Goal: Navigation & Orientation: Find specific page/section

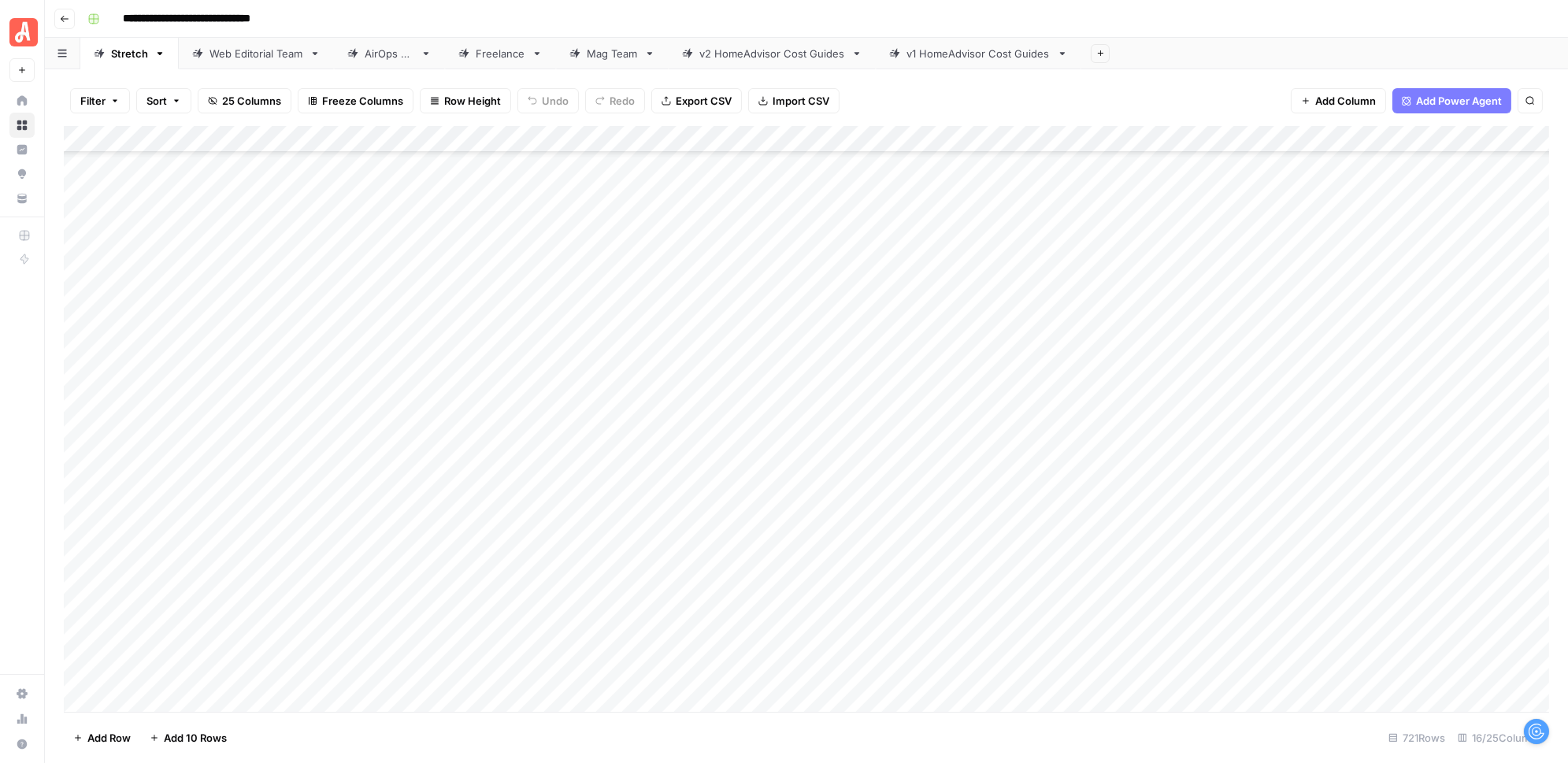
scroll to position [18769, 0]
click at [238, 58] on div "Web Editorial Team" at bounding box center [256, 54] width 94 height 16
click at [382, 54] on div "AirOps QA" at bounding box center [390, 54] width 50 height 16
click at [792, 61] on link "v2 HomeAdvisor Cost Guides" at bounding box center [772, 54] width 207 height 32
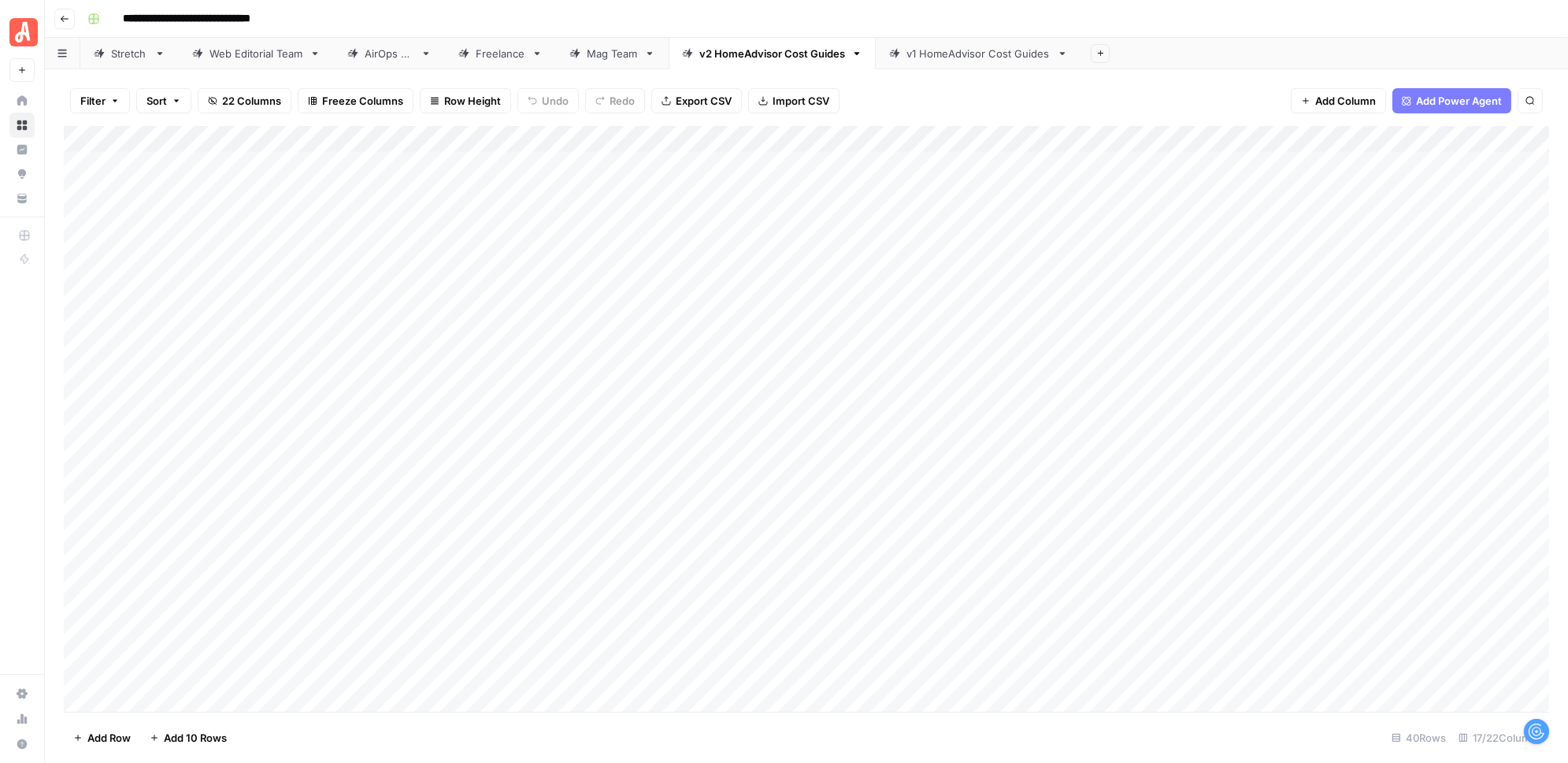
scroll to position [536, 0]
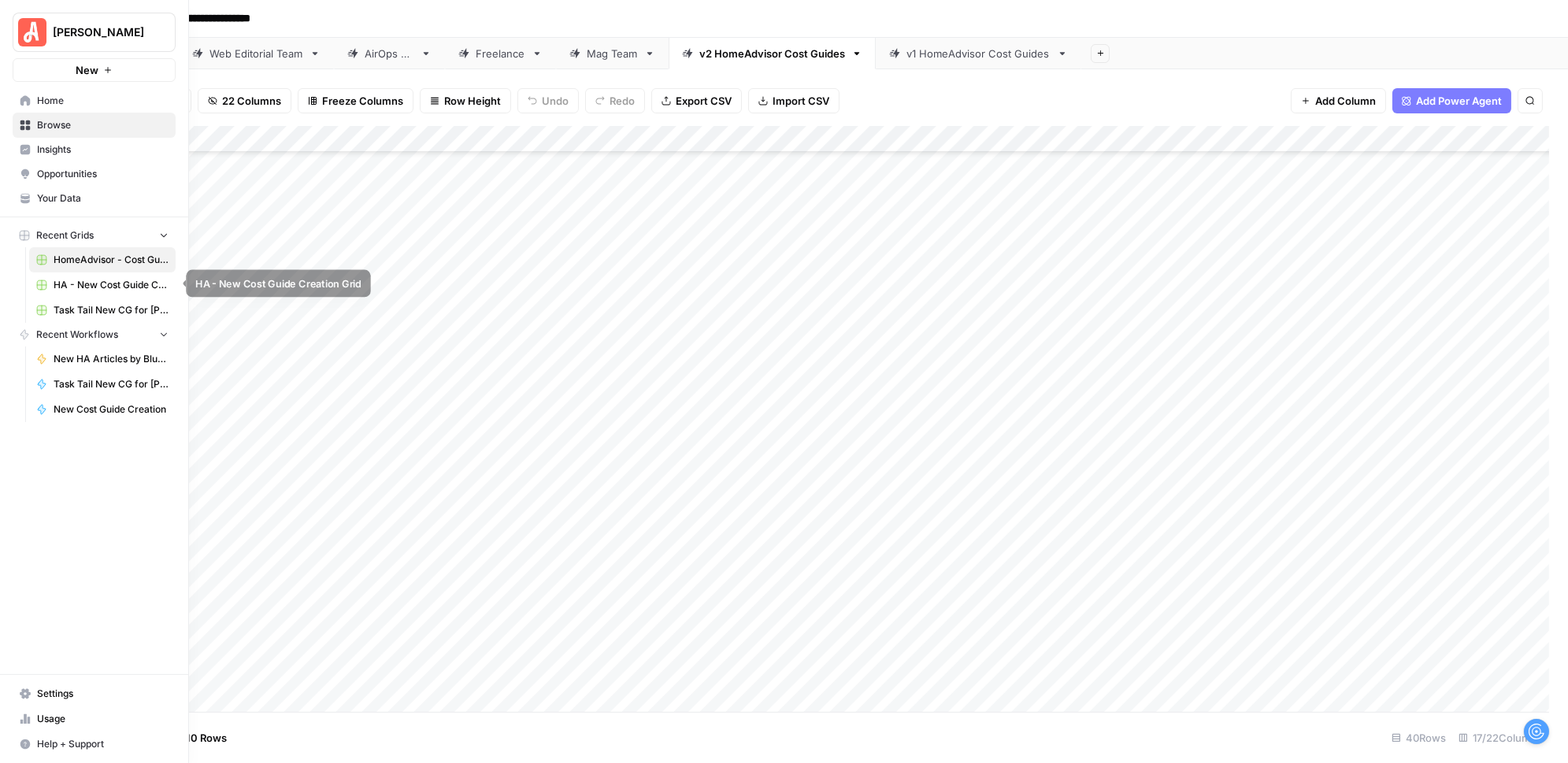
click at [68, 278] on span "HA - New Cost Guide Creation Grid" at bounding box center [111, 285] width 115 height 14
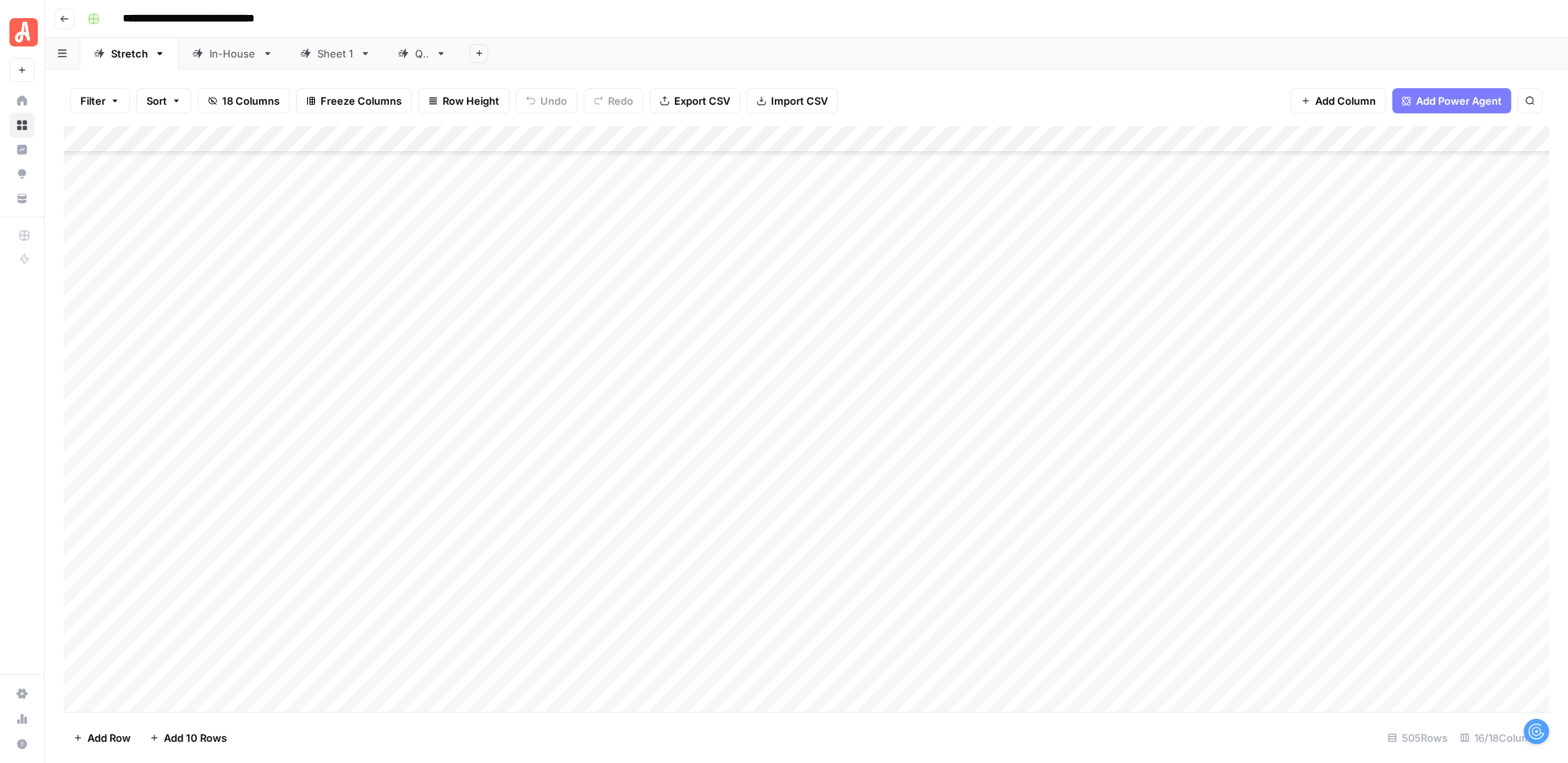
scroll to position [12986, 0]
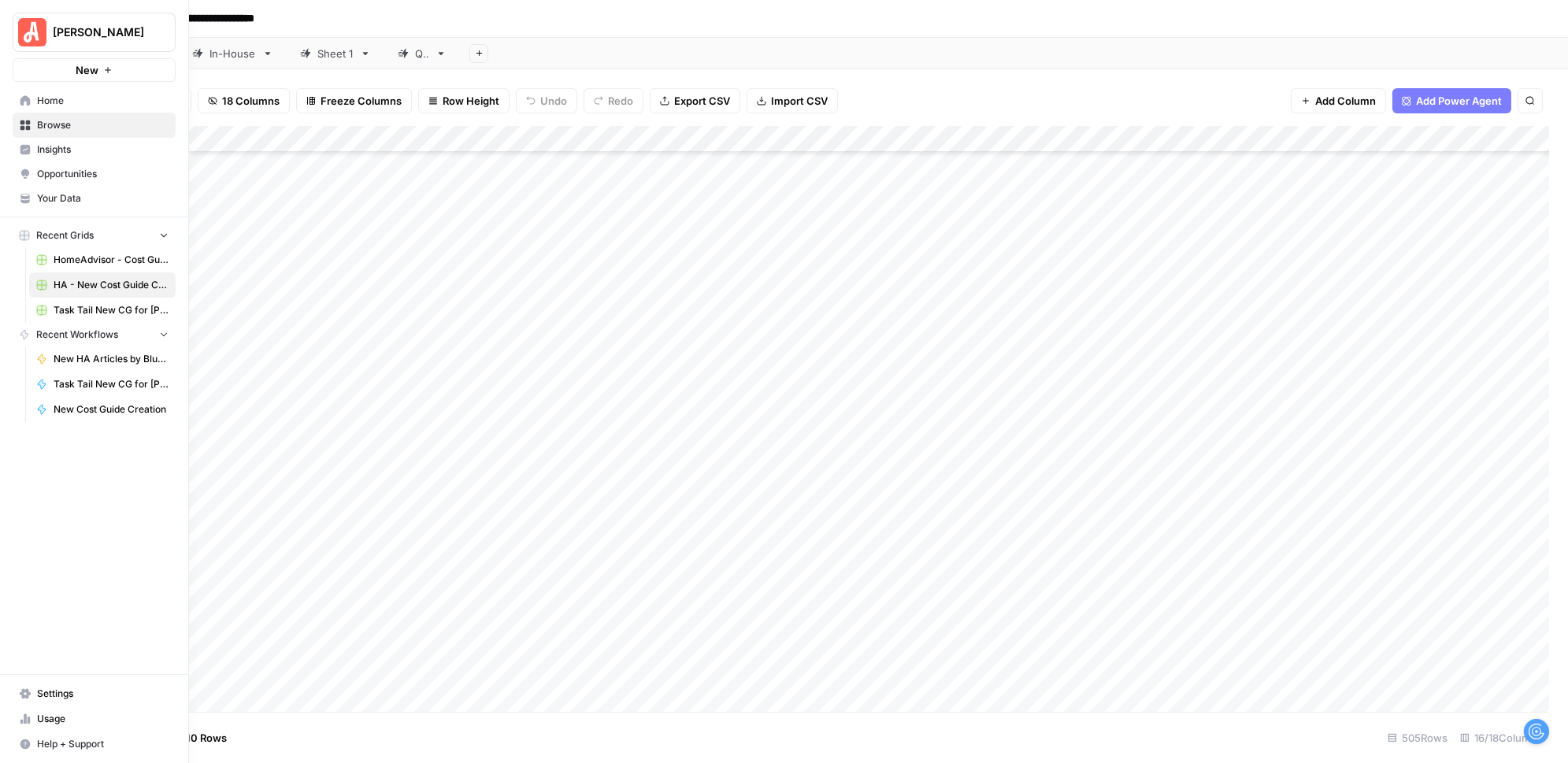
click at [59, 314] on span "Task Tail New CG for [PERSON_NAME] Grid" at bounding box center [111, 310] width 115 height 14
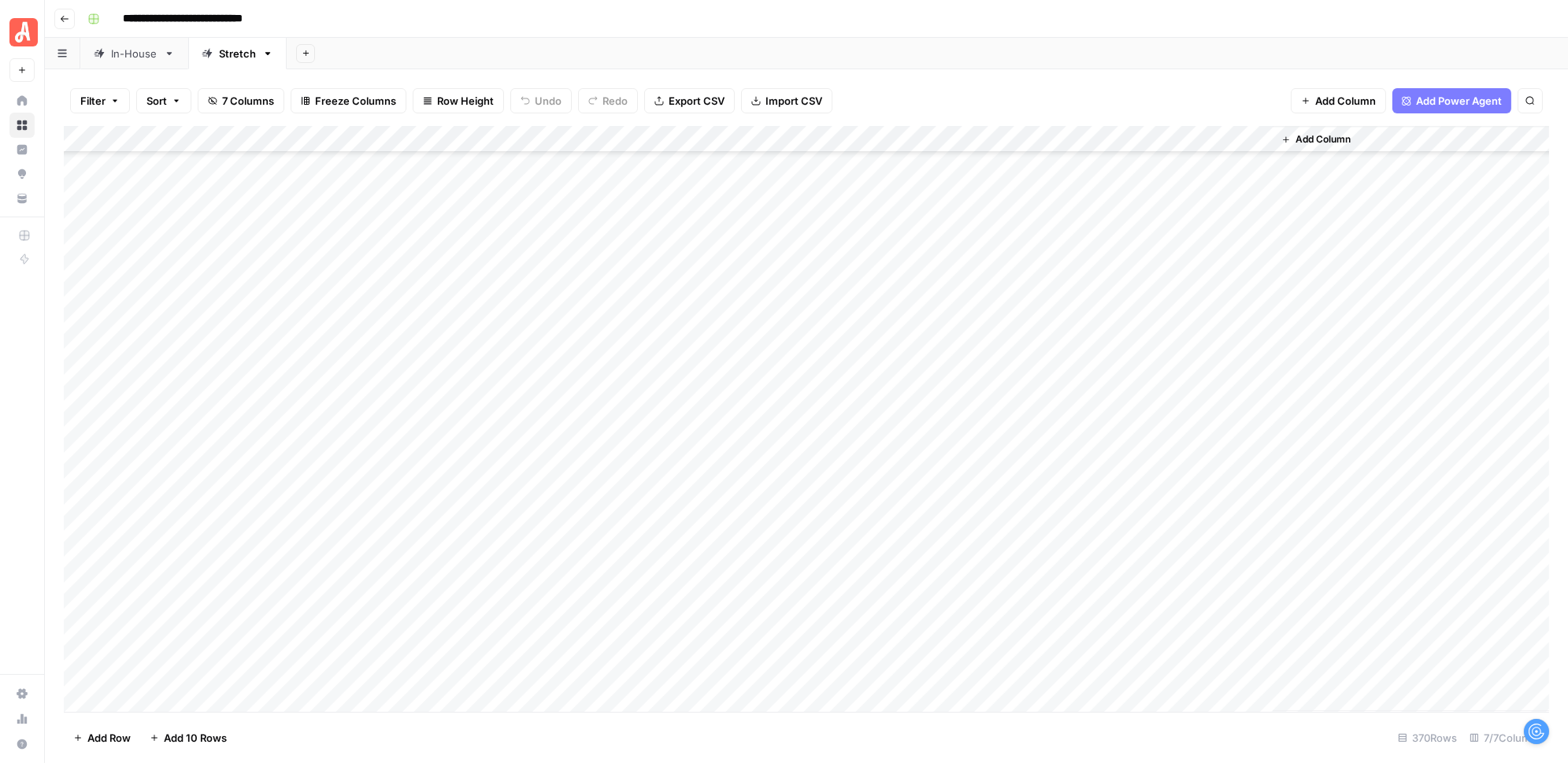
scroll to position [9372, 0]
